Goal: Transaction & Acquisition: Purchase product/service

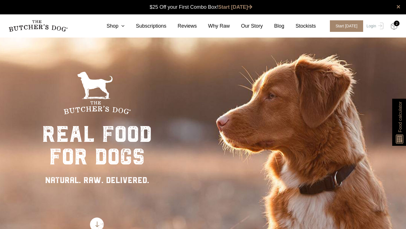
click at [397, 27] on img at bounding box center [394, 26] width 7 height 7
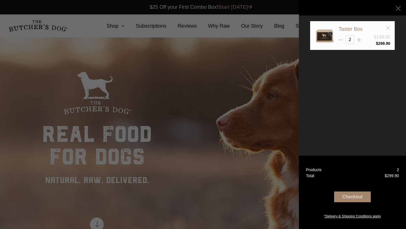
click at [388, 27] on line at bounding box center [388, 28] width 4 height 4
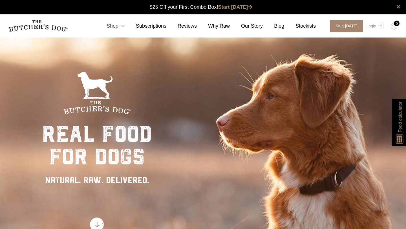
click at [119, 27] on link "Shop" at bounding box center [109, 26] width 29 height 8
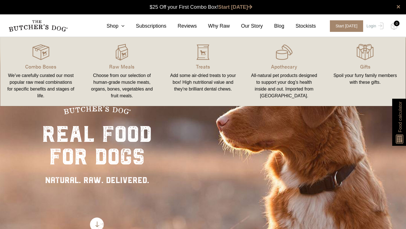
click at [124, 86] on div "Choose from our selection of human-grade muscle meats, organs, bones, vegetable…" at bounding box center [122, 85] width 68 height 27
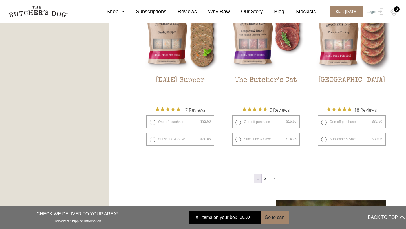
scroll to position [747, 0]
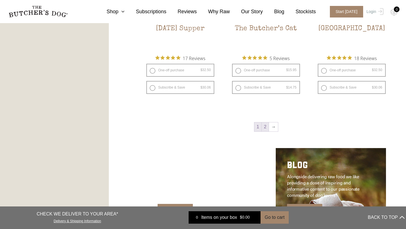
click at [265, 128] on link "2" at bounding box center [265, 126] width 7 height 9
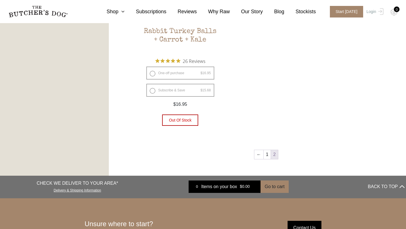
scroll to position [405, 0]
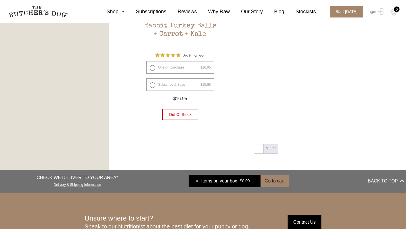
click at [265, 151] on link "1" at bounding box center [267, 148] width 7 height 9
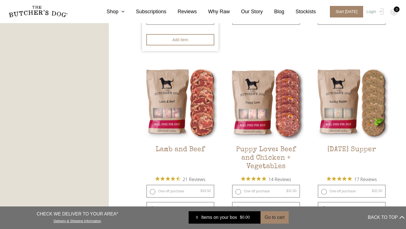
scroll to position [490, 0]
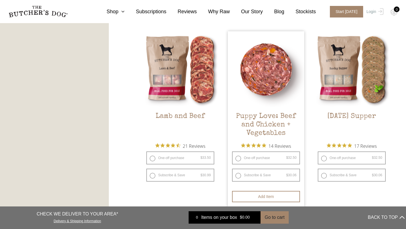
click at [241, 158] on label "One-off purchase $ 32.50 — or subscribe and save 7.5%" at bounding box center [266, 158] width 68 height 13
radio input "true"
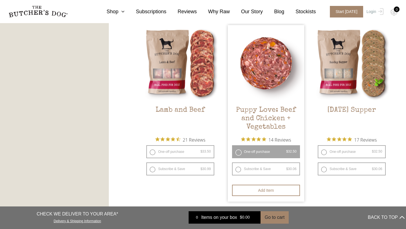
scroll to position [498, 0]
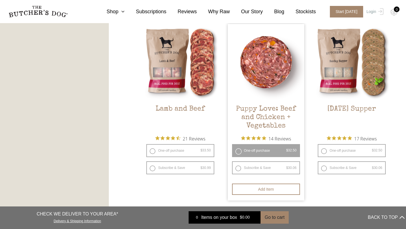
click at [238, 153] on label "One-off purchase $ 32.50 — or subscribe and save 7.5%" at bounding box center [266, 150] width 68 height 13
click at [241, 150] on label "One-off purchase $ 32.50 — or subscribe and save 7.5%" at bounding box center [266, 150] width 68 height 13
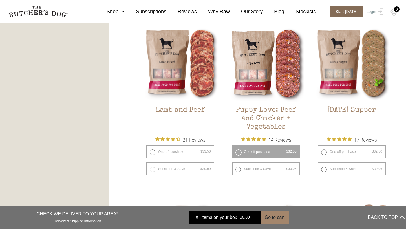
click at [354, 8] on span "Start today" at bounding box center [346, 12] width 33 height 12
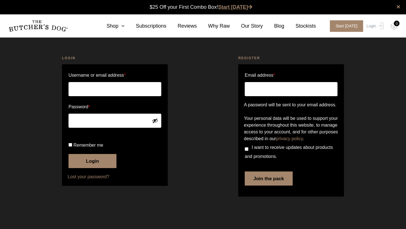
click at [234, 8] on link "Start [DATE]" at bounding box center [235, 7] width 34 height 6
click at [272, 88] on input "Email address *" at bounding box center [291, 89] width 93 height 14
type input "victoriadelic01@gmail.com"
click at [245, 151] on input "I want to receive updates about products and promotions." at bounding box center [247, 149] width 4 height 4
checkbox input "true"
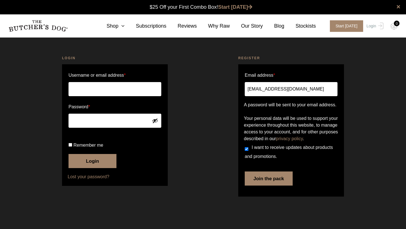
click at [258, 186] on button "Join the pack" at bounding box center [269, 179] width 48 height 14
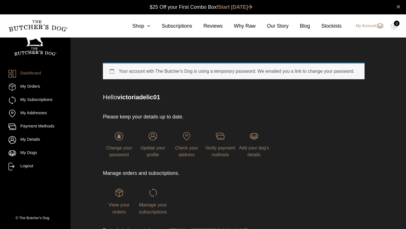
scroll to position [0, 0]
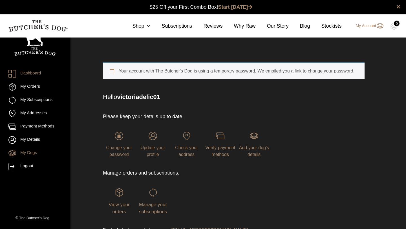
click at [26, 152] on link "My Dogs" at bounding box center [35, 154] width 54 height 8
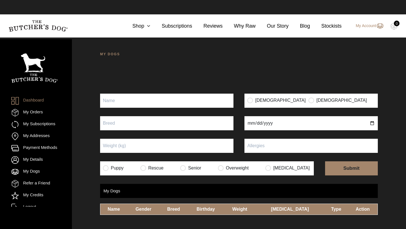
click at [126, 102] on input "Puppy" at bounding box center [166, 101] width 133 height 14
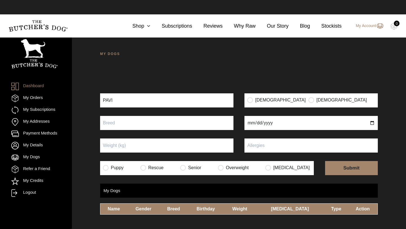
type input "PAVI"
click at [309, 100] on input "radio" at bounding box center [312, 100] width 6 height 6
radio input "true"
click at [171, 122] on input "text" at bounding box center [166, 123] width 133 height 14
type input "TOY CAVOODLE"
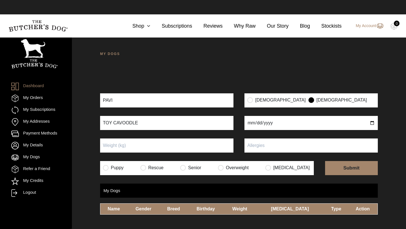
click at [373, 124] on input "date" at bounding box center [311, 123] width 133 height 14
type input "2024-10-28"
click at [142, 148] on div at bounding box center [239, 146] width 278 height 14
click at [142, 148] on input "Puppy" at bounding box center [166, 146] width 133 height 14
type input "6.6"
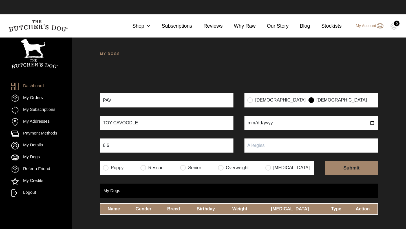
click at [106, 171] on p "Puppy" at bounding box center [114, 168] width 22 height 10
click at [105, 166] on input "radio" at bounding box center [106, 168] width 6 height 6
radio input "true"
click at [335, 170] on input "submit" at bounding box center [351, 168] width 53 height 14
click at [310, 149] on input "text" at bounding box center [311, 146] width 133 height 14
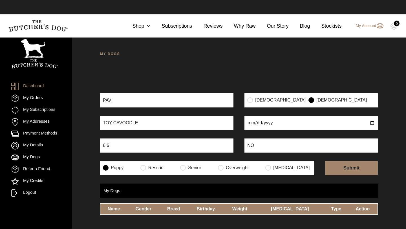
type input "NO"
click at [349, 169] on input "submit" at bounding box center [351, 168] width 53 height 14
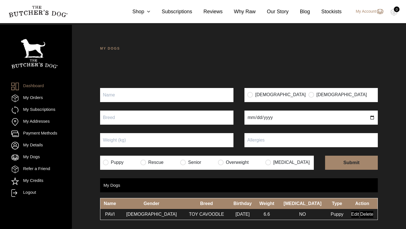
scroll to position [44, 0]
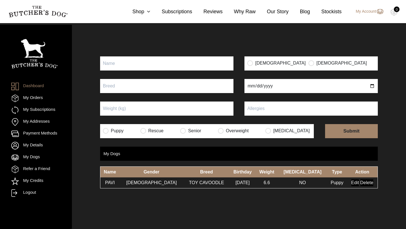
click at [129, 180] on td "[DEMOGRAPHIC_DATA]" at bounding box center [152, 182] width 64 height 11
click at [35, 96] on link "My Orders" at bounding box center [27, 99] width 32 height 8
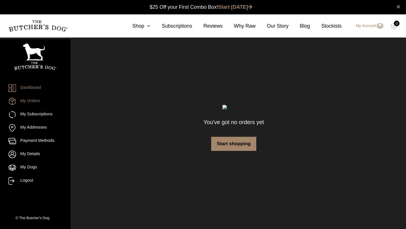
click at [34, 91] on link "Dashboard" at bounding box center [35, 88] width 54 height 8
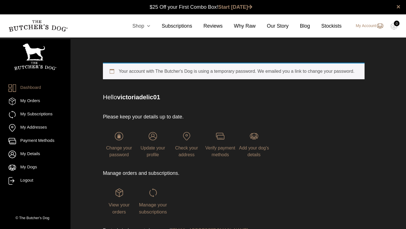
click at [146, 27] on icon at bounding box center [147, 25] width 6 height 5
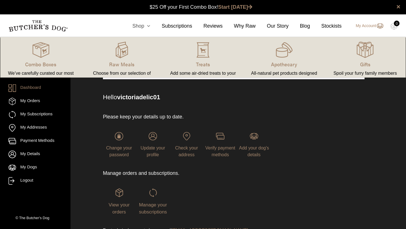
scroll to position [0, 0]
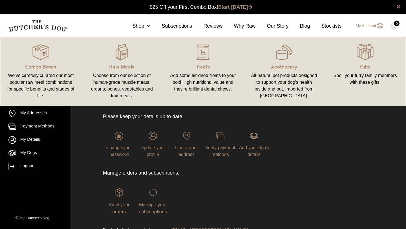
click at [134, 84] on div "Choose from our selection of human-grade muscle meats, organs, bones, vegetable…" at bounding box center [122, 85] width 68 height 27
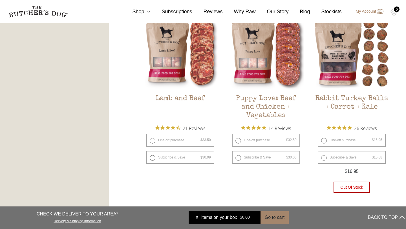
scroll to position [508, 0]
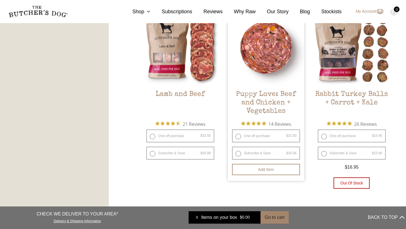
click at [239, 134] on label "One-off purchase $ 32.50 — or subscribe and save 7.5%" at bounding box center [266, 136] width 68 height 13
radio input "true"
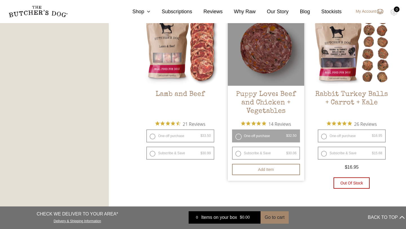
click at [280, 77] on div at bounding box center [266, 47] width 76 height 76
click at [270, 95] on h2 "Puppy Love: Beef and Chicken + Vegetables" at bounding box center [266, 103] width 76 height 27
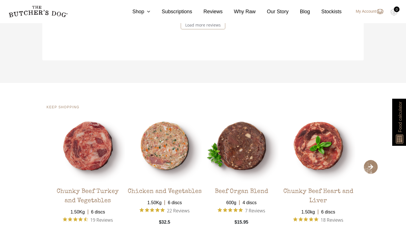
scroll to position [1073, 0]
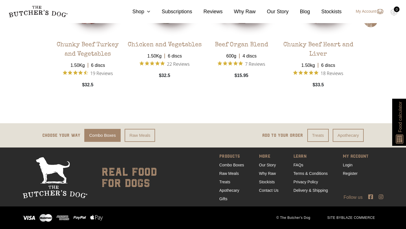
click at [109, 136] on link "Combo Boxes" at bounding box center [102, 135] width 36 height 13
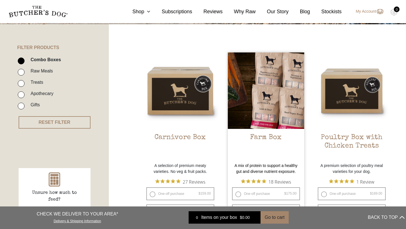
scroll to position [108, 0]
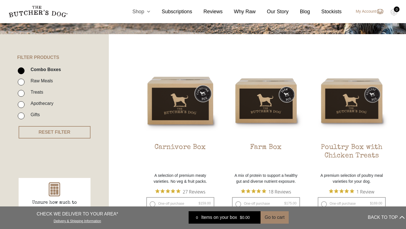
click at [141, 12] on link "Shop" at bounding box center [135, 12] width 29 height 8
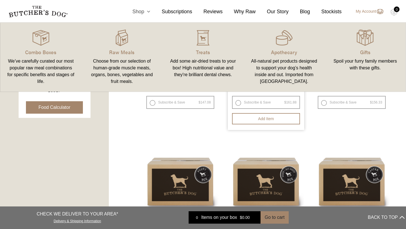
scroll to position [228, 0]
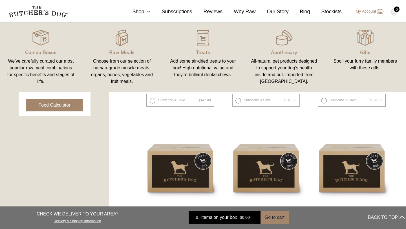
click at [124, 58] on link "Raw Meals Choose from our selection of human-grade muscle meats, organs, bones,…" at bounding box center [122, 57] width 81 height 58
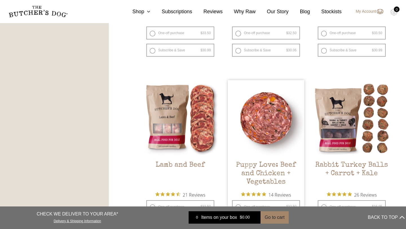
scroll to position [444, 0]
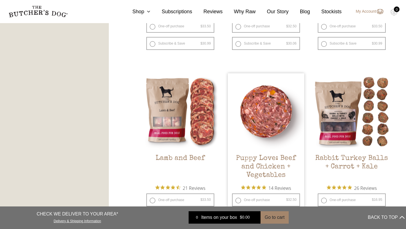
click at [263, 133] on img at bounding box center [266, 111] width 76 height 76
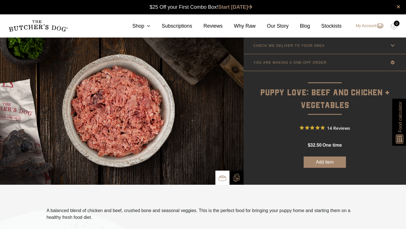
scroll to position [0, 0]
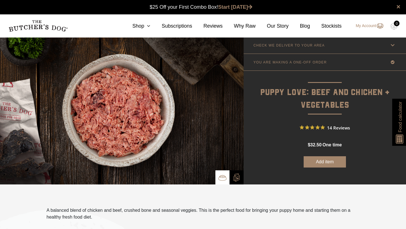
click at [317, 163] on button "Add item" at bounding box center [325, 161] width 42 height 11
click at [393, 25] on img at bounding box center [394, 26] width 7 height 7
click at [394, 26] on img at bounding box center [394, 26] width 7 height 7
click at [398, 25] on div "1" at bounding box center [397, 24] width 6 height 6
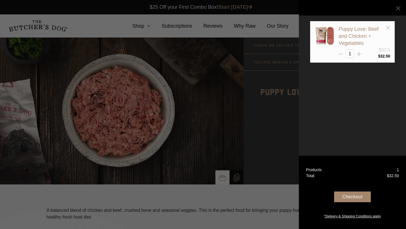
click at [352, 199] on div "Checkout" at bounding box center [352, 197] width 37 height 11
